Goal: Navigation & Orientation: Find specific page/section

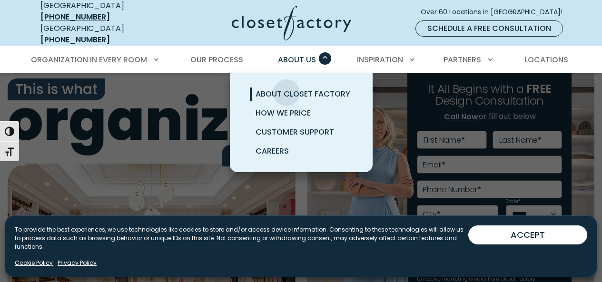
click at [286, 89] on span "About Closet Factory" at bounding box center [303, 94] width 95 height 11
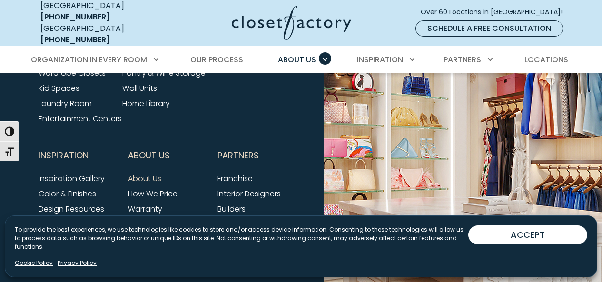
scroll to position [2617, 0]
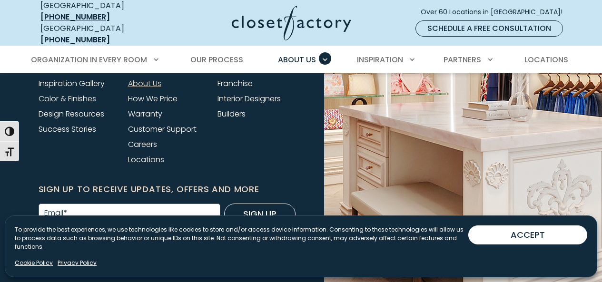
click at [138, 82] on link "About Us" at bounding box center [144, 83] width 33 height 11
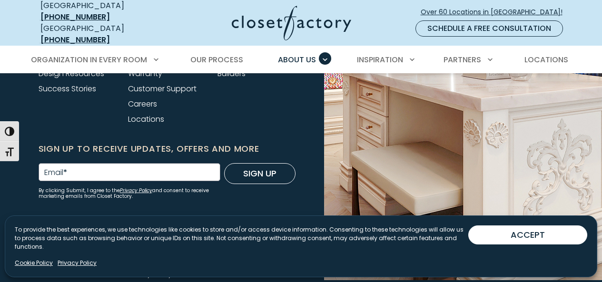
scroll to position [2659, 0]
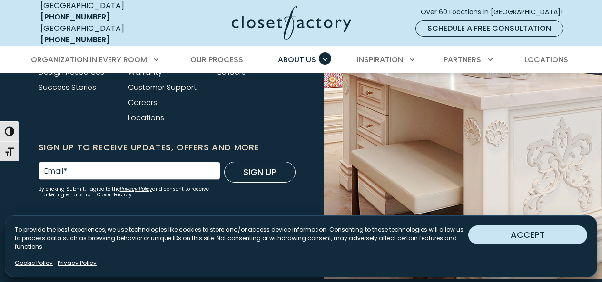
click at [541, 245] on button "ACCEPT" at bounding box center [527, 235] width 119 height 19
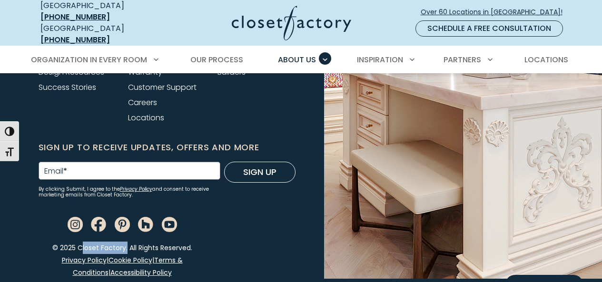
drag, startPoint x: 79, startPoint y: 241, endPoint x: 124, endPoint y: 242, distance: 45.2
click at [124, 242] on div "© 2025 Closet Factory. All Rights Reserved. Privacy Policy | Cookie Policy | Te…" at bounding box center [122, 264] width 179 height 45
copy div "Closet Factory"
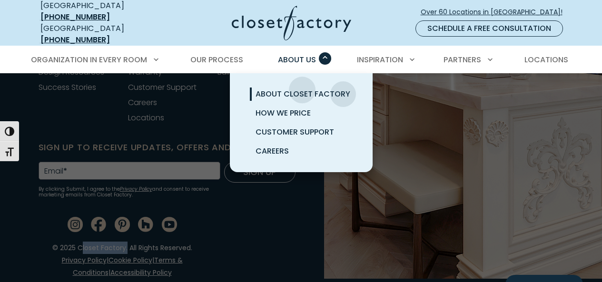
click at [302, 89] on span "About Closet Factory" at bounding box center [303, 94] width 95 height 11
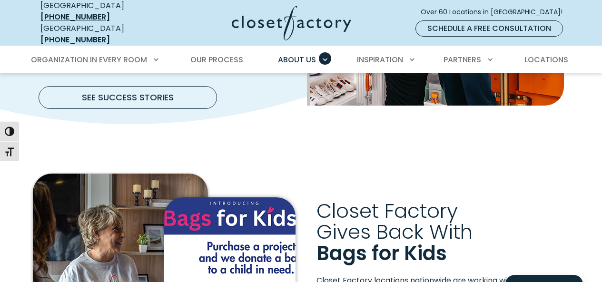
scroll to position [1380, 0]
